Goal: Task Accomplishment & Management: Manage account settings

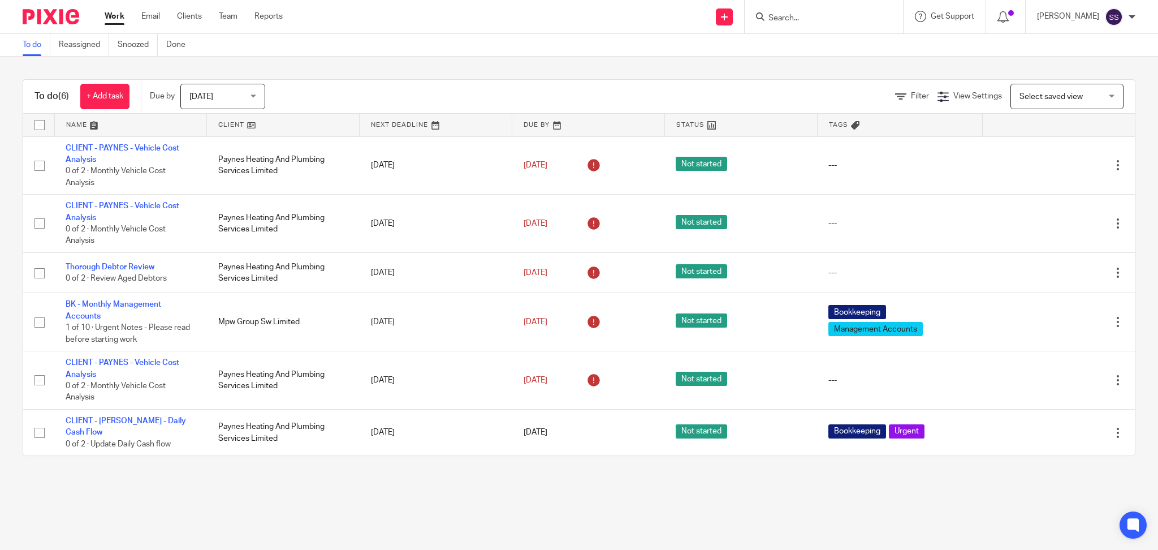
click at [793, 23] on input "Search" at bounding box center [818, 19] width 102 height 10
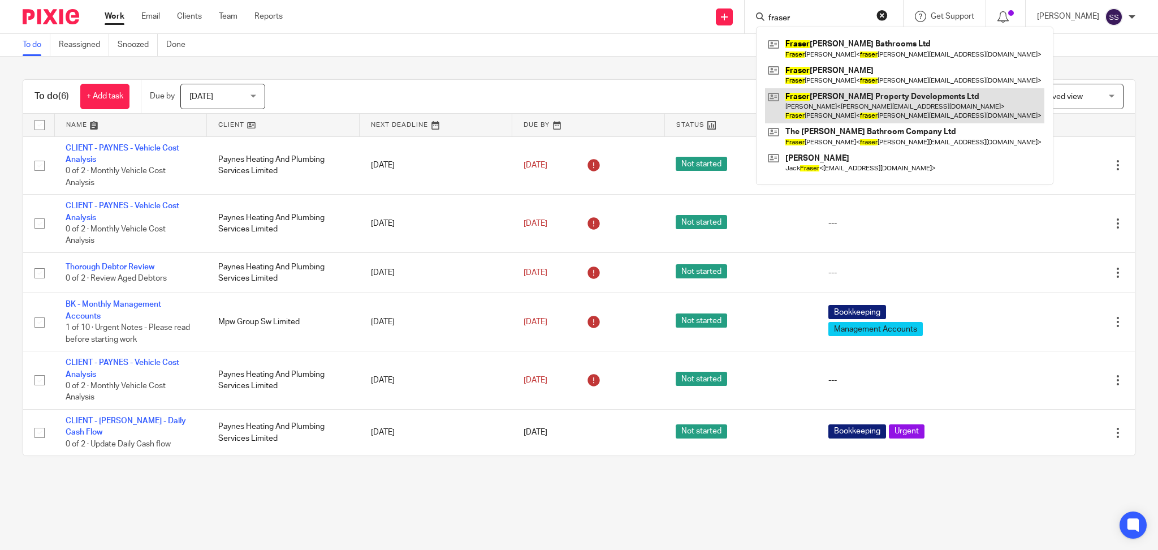
type input "fraser"
click at [872, 94] on link at bounding box center [904, 105] width 279 height 35
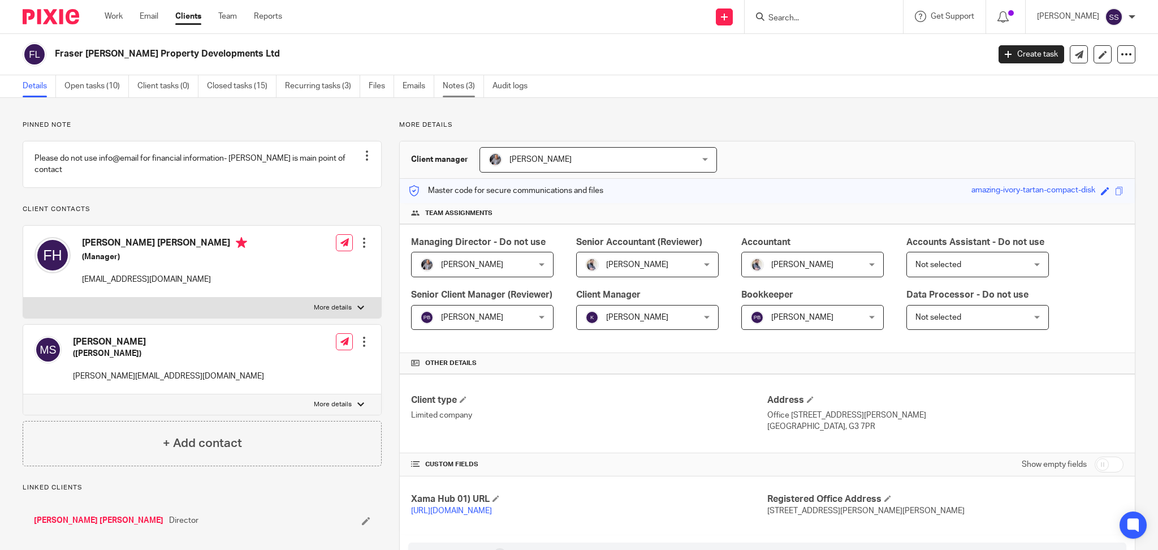
click at [460, 87] on link "Notes (3)" at bounding box center [463, 86] width 41 height 22
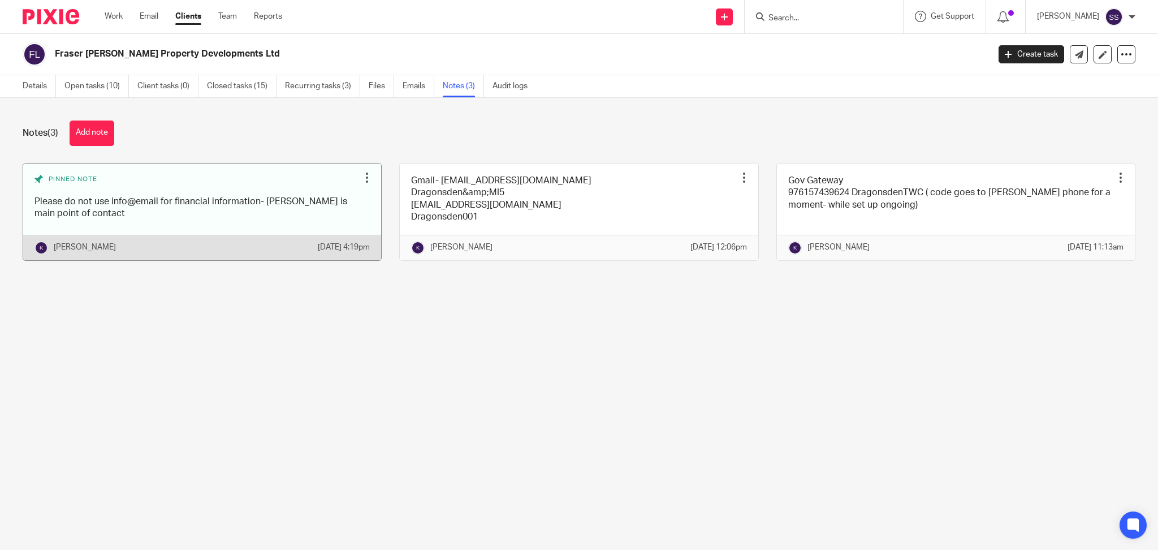
click at [114, 197] on link at bounding box center [202, 211] width 358 height 97
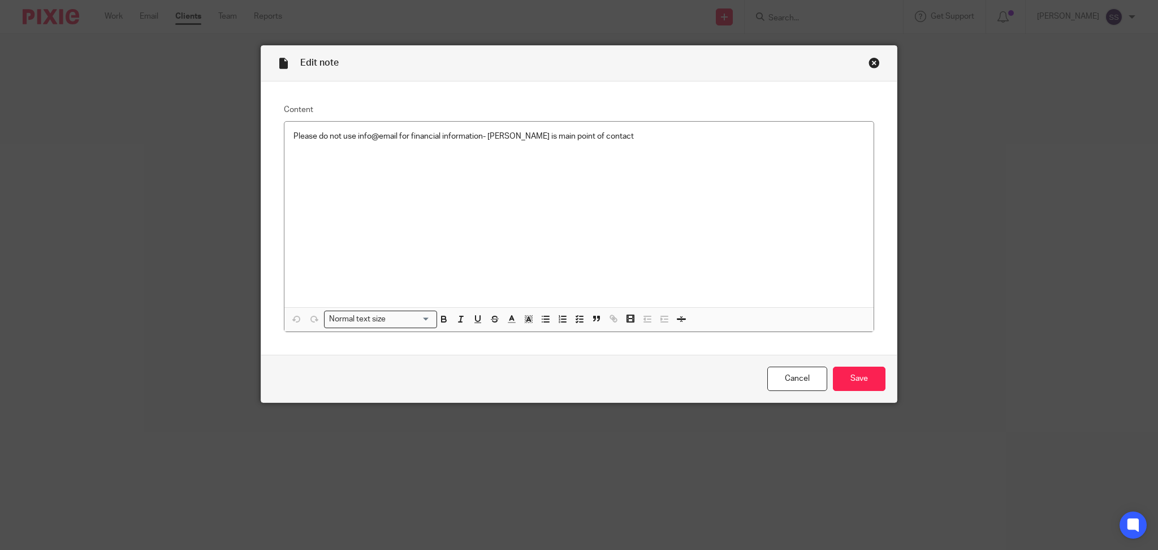
click at [871, 63] on div "Close this dialog window" at bounding box center [874, 62] width 11 height 11
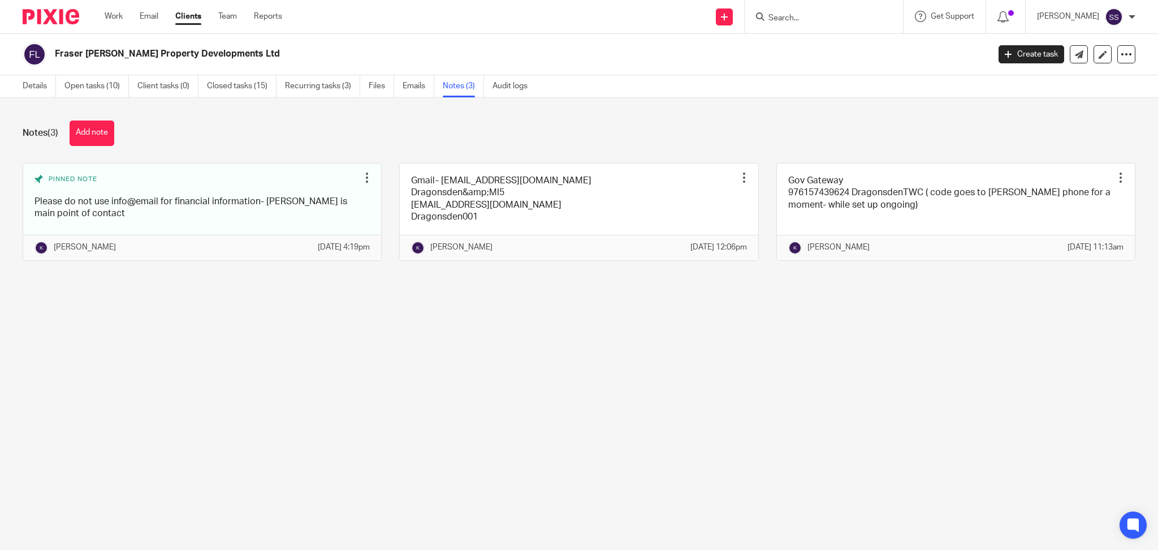
click at [496, 201] on link at bounding box center [579, 211] width 358 height 97
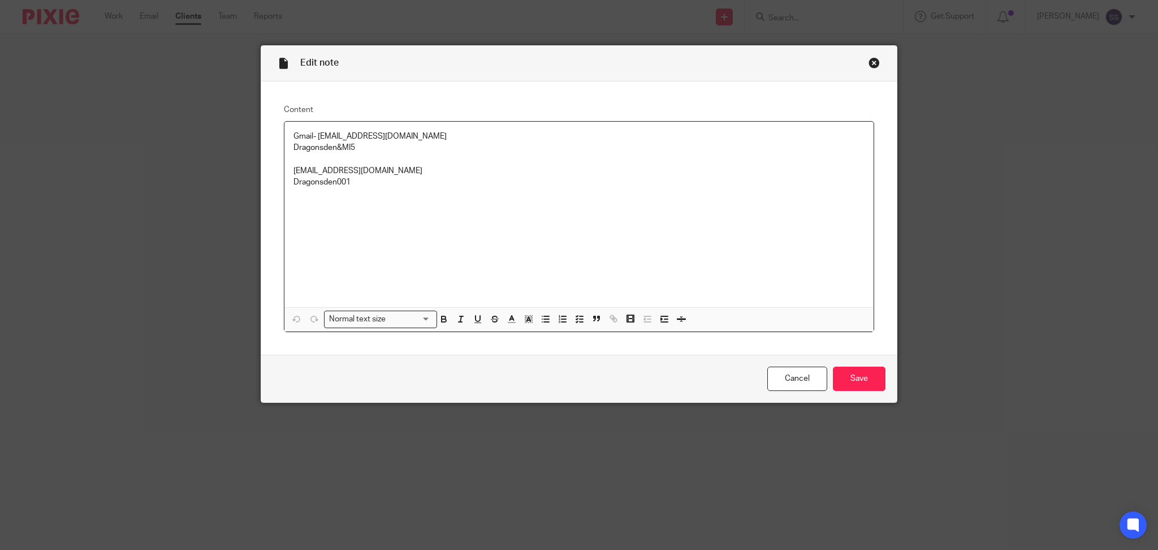
click at [321, 150] on p "Dragonsden&MI5" at bounding box center [578, 147] width 571 height 11
drag, startPoint x: 351, startPoint y: 145, endPoint x: 288, endPoint y: 148, distance: 62.3
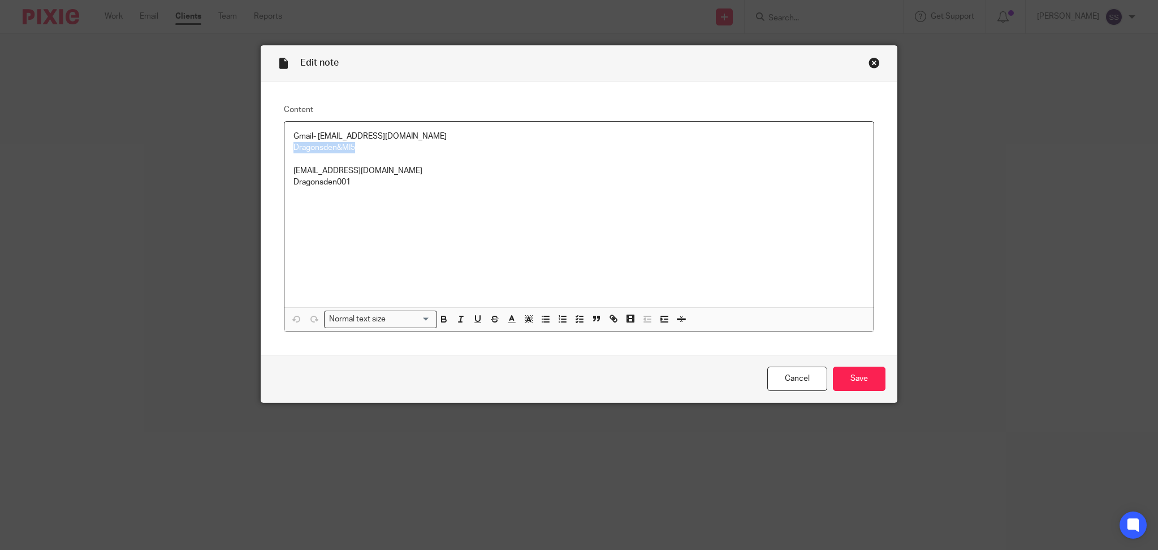
click at [293, 148] on p "Dragonsden&MI5" at bounding box center [578, 147] width 571 height 11
copy p "Dragonsden&MI5"
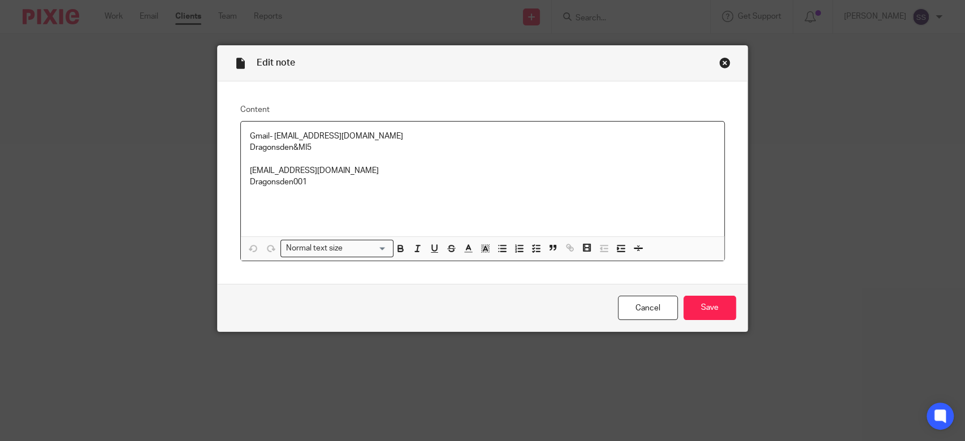
click at [287, 178] on p "Dragonsden001" at bounding box center [482, 181] width 465 height 11
click at [296, 175] on p "accounts@hoehleltd.com" at bounding box center [482, 170] width 465 height 11
copy p "accounts@hoehleltd.com"
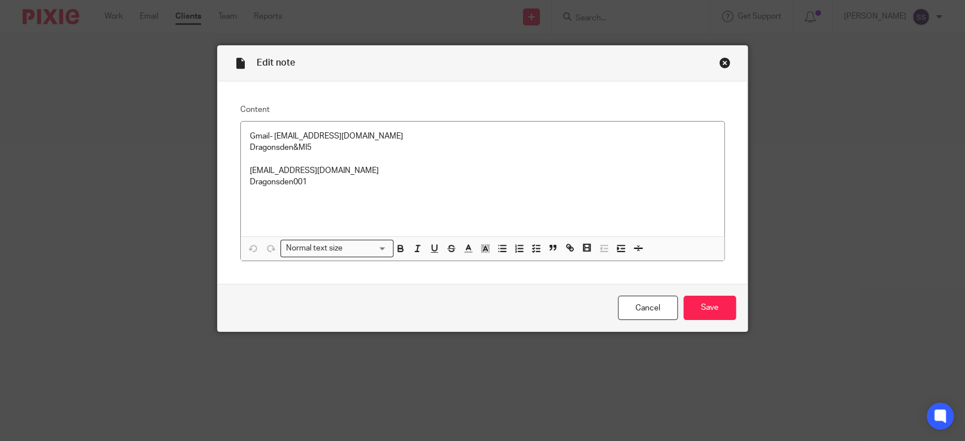
drag, startPoint x: 295, startPoint y: 201, endPoint x: 300, endPoint y: 197, distance: 6.4
click at [296, 201] on div "Gmail- Info@hoehleltd.com Dragonsden&MI5 accounts@hoehleltd.com Dragonsden001" at bounding box center [482, 179] width 483 height 115
drag, startPoint x: 306, startPoint y: 184, endPoint x: 230, endPoint y: 181, distance: 76.4
click at [230, 181] on div "Content Gmail- Info@hoehleltd.com Dragonsden&MI5 accounts@hoehleltd.com Dragons…" at bounding box center [483, 182] width 530 height 203
copy p "Dragonsden001"
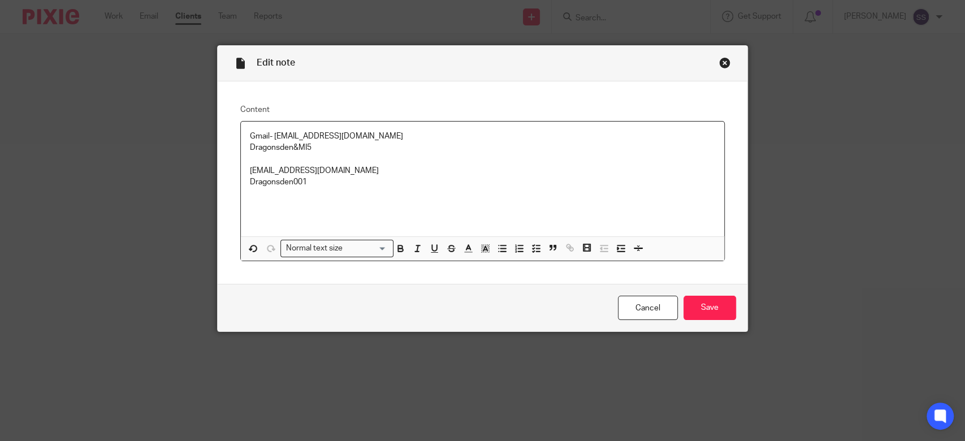
drag, startPoint x: 310, startPoint y: 188, endPoint x: 305, endPoint y: 180, distance: 8.9
click at [310, 188] on p at bounding box center [482, 193] width 465 height 11
drag, startPoint x: 305, startPoint y: 180, endPoint x: 231, endPoint y: 179, distance: 74.7
click at [231, 179] on div "Content Gmail- Info@hoehleltd.com Dragonsden&MI5 accounts@hoehleltd.com Dragons…" at bounding box center [483, 182] width 530 height 203
copy p "Dragonsden001"
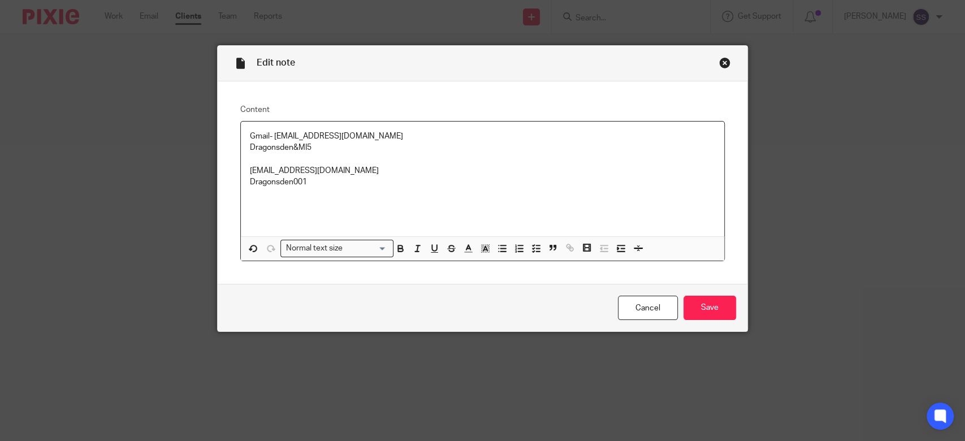
click at [460, 157] on p at bounding box center [482, 158] width 465 height 11
click at [720, 61] on div "Close this dialog window" at bounding box center [724, 62] width 11 height 11
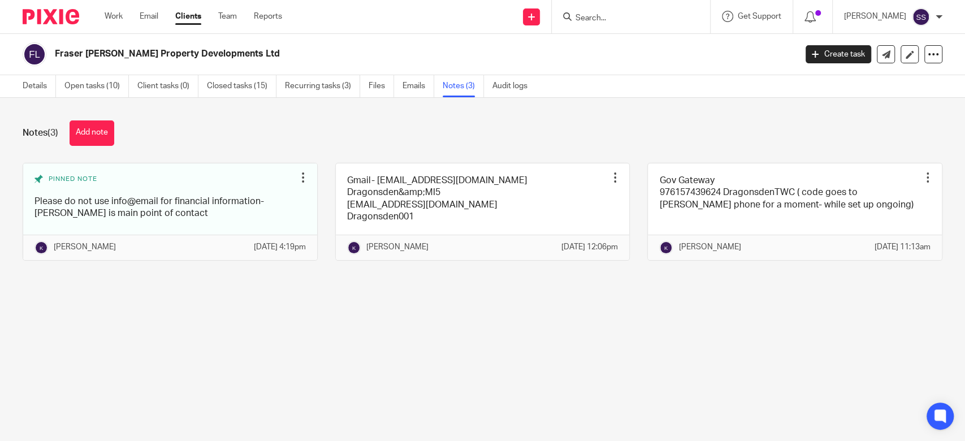
click at [501, 391] on main "Fraser [PERSON_NAME] Property Developments Ltd Create task Update from Companie…" at bounding box center [482, 220] width 965 height 441
